Goal: Task Accomplishment & Management: Use online tool/utility

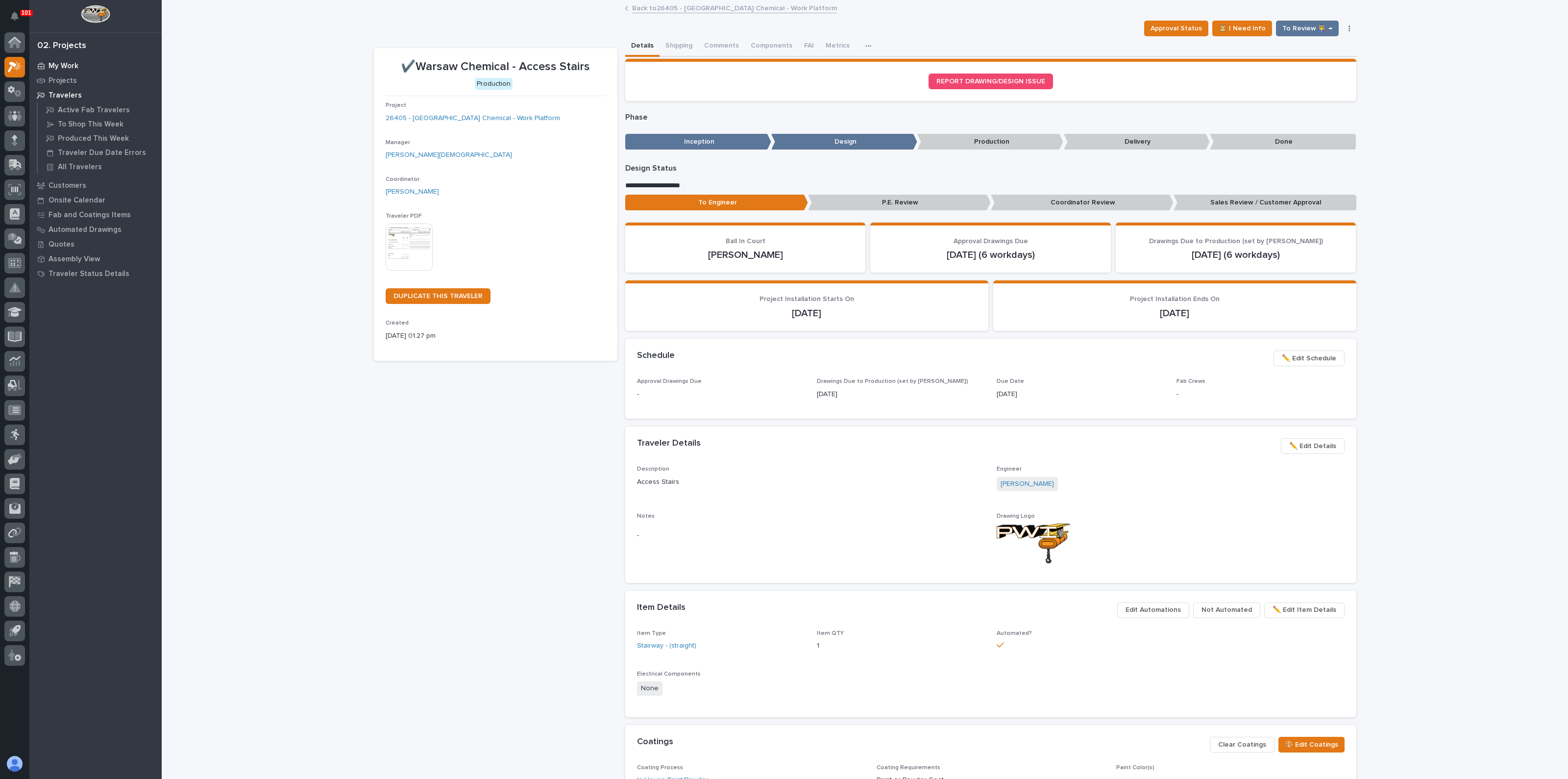
click at [54, 62] on p "My Work" at bounding box center [63, 66] width 30 height 9
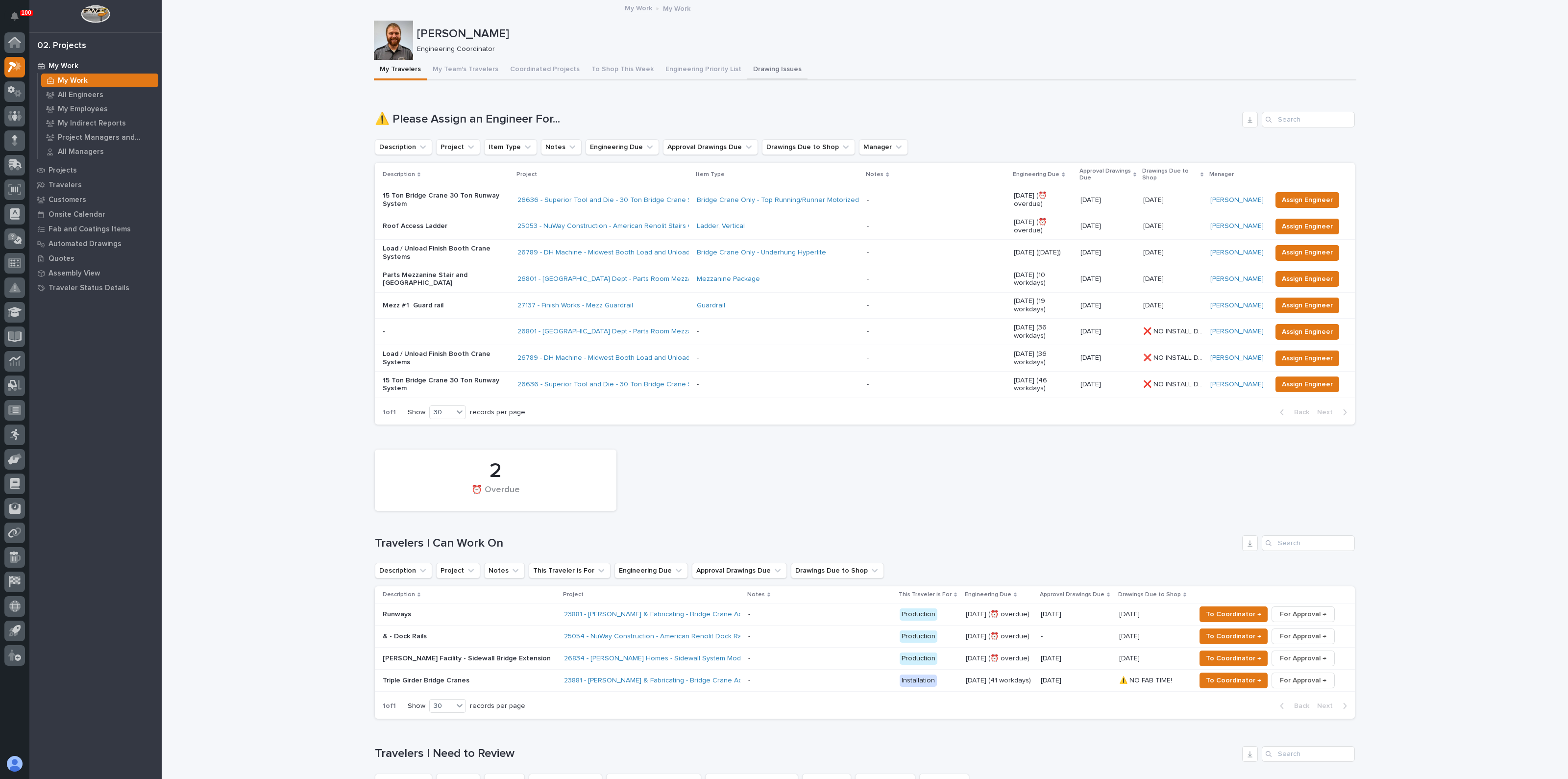
click at [747, 65] on button "Drawing Issues" at bounding box center [777, 70] width 60 height 21
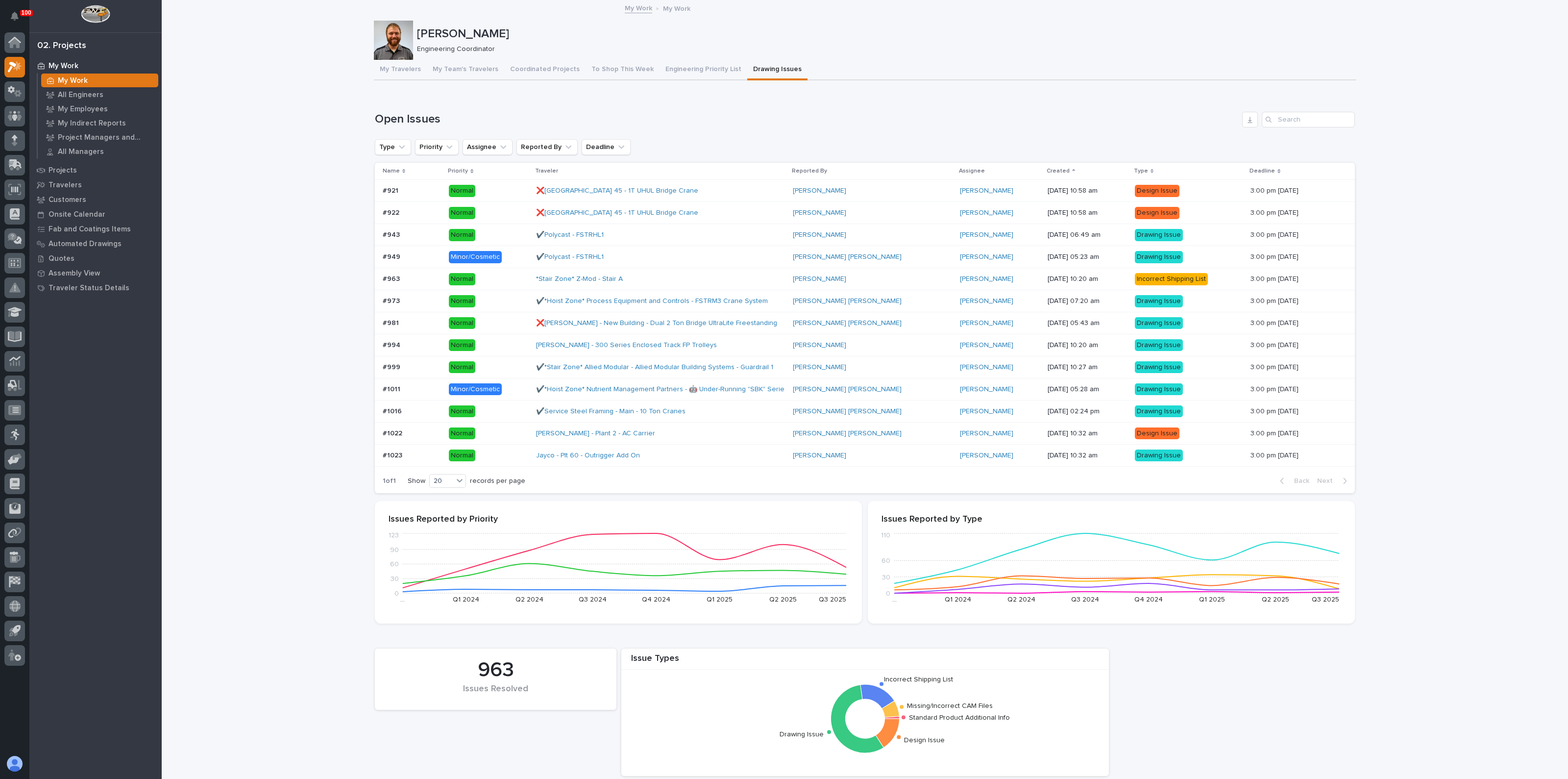
click at [490, 456] on p "Normal" at bounding box center [488, 456] width 79 height 12
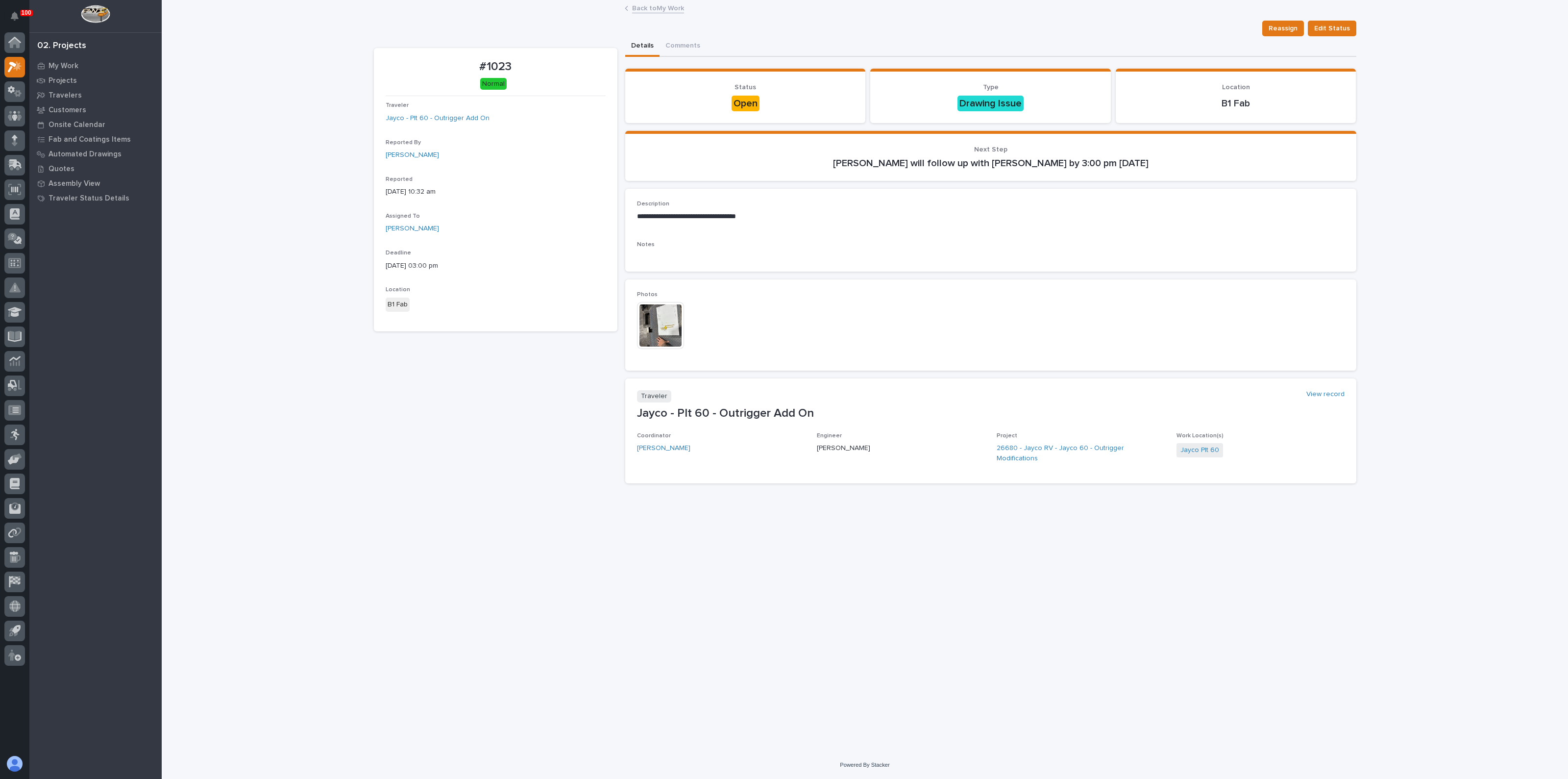
click at [672, 320] on img at bounding box center [660, 325] width 47 height 47
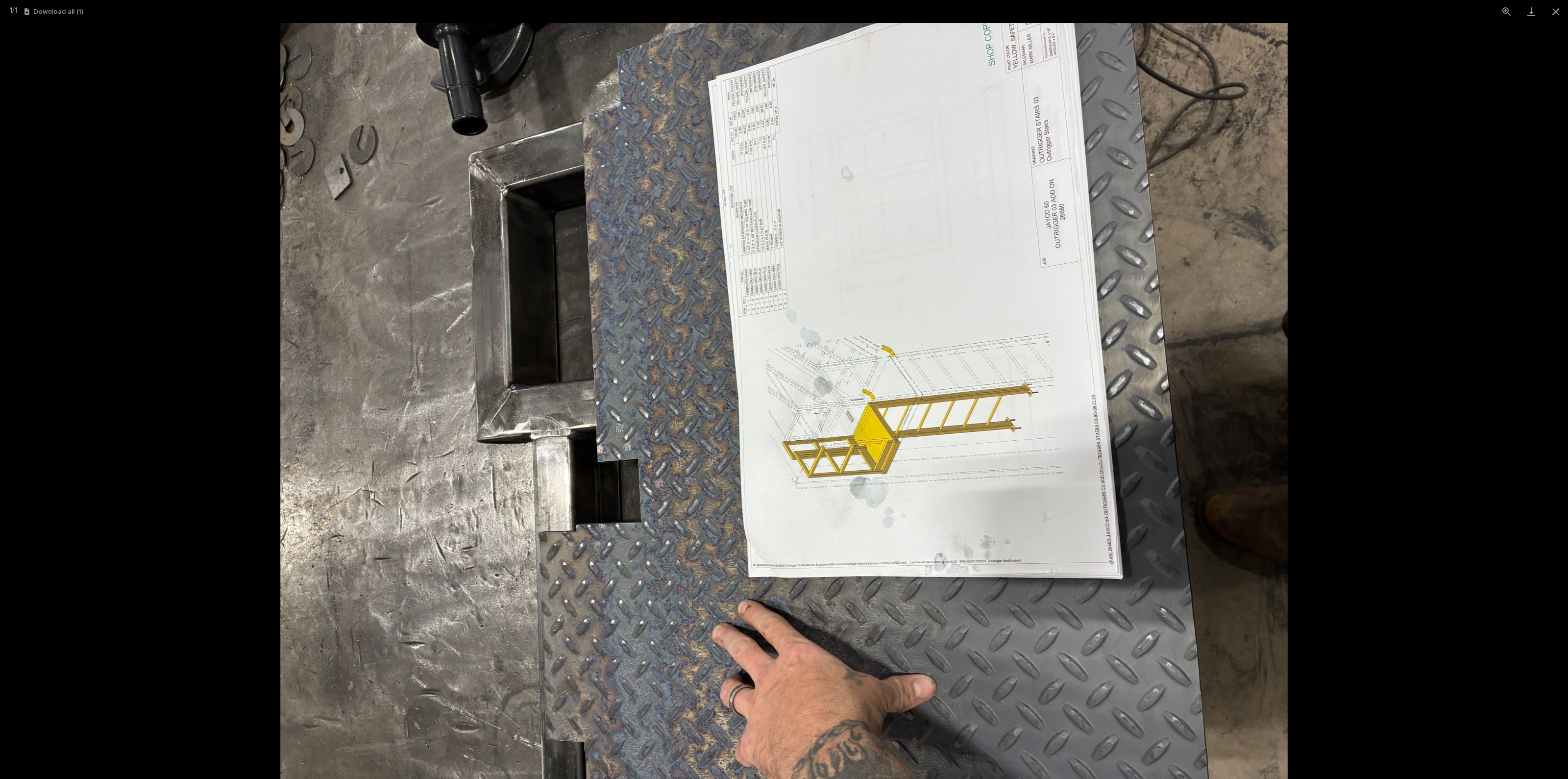
click at [371, 415] on img at bounding box center [783, 401] width 1007 height 756
click at [244, 323] on picture at bounding box center [784, 401] width 1568 height 756
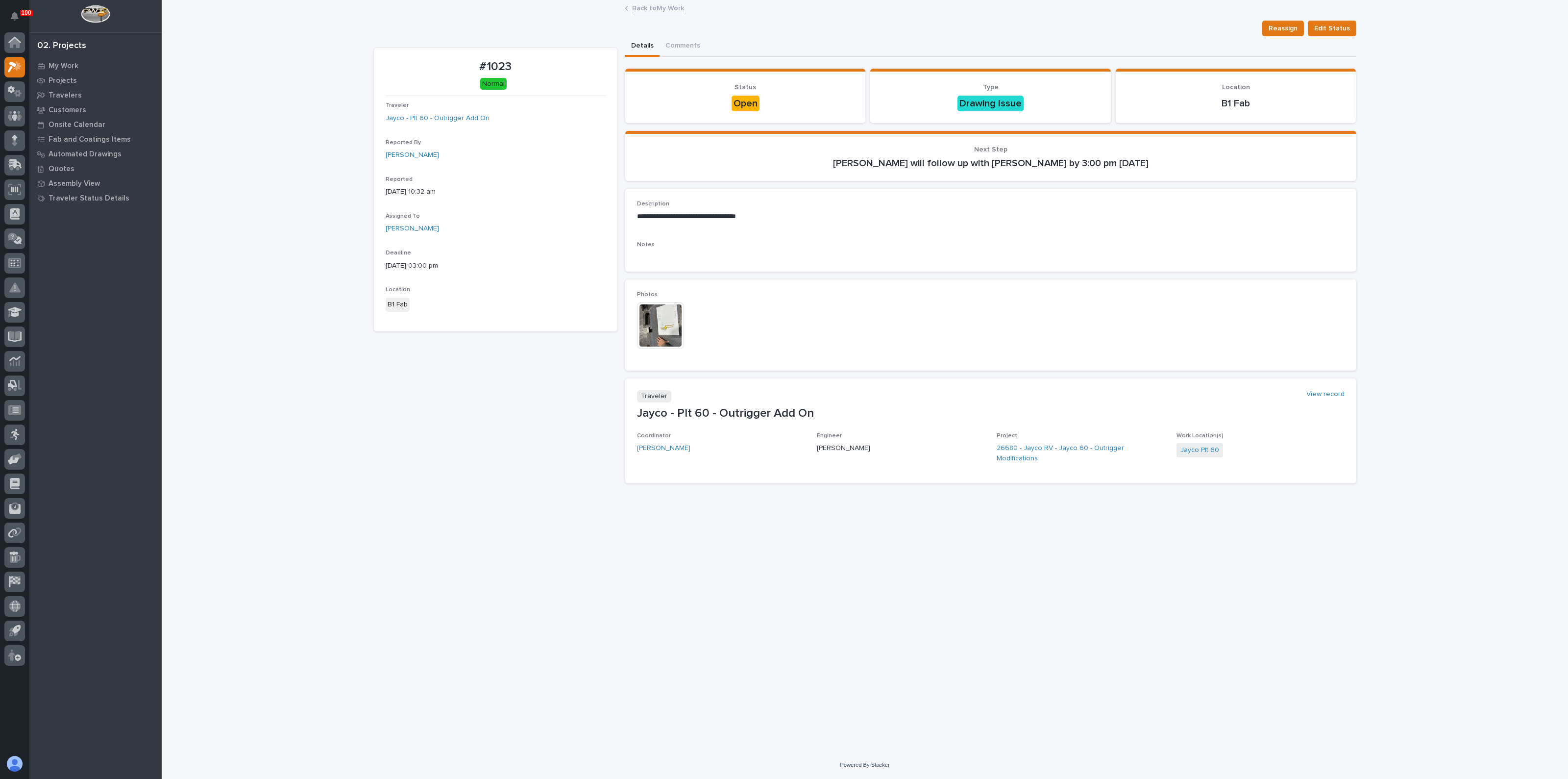
click at [559, 471] on div "#1023 Normal Traveler Jayco - Plt 60 - Outrigger Add On Reported By [PERSON_NAM…" at bounding box center [495, 270] width 243 height 443
